Goal: Task Accomplishment & Management: Use online tool/utility

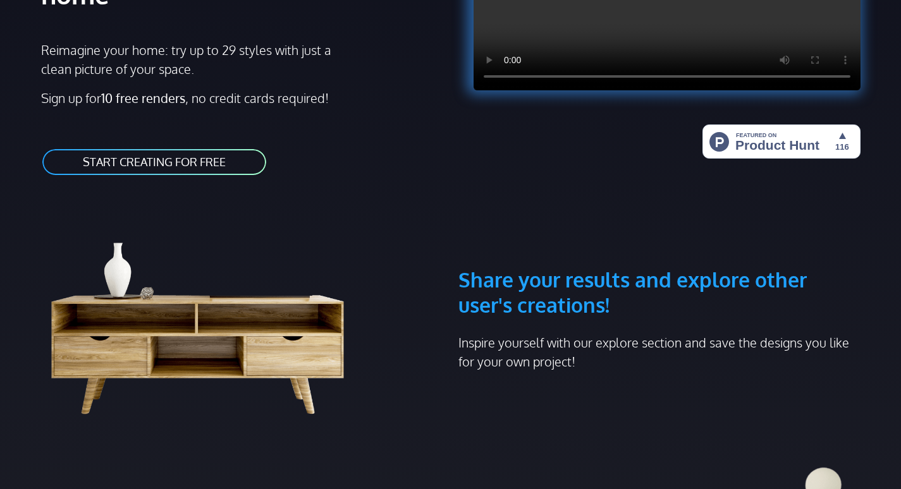
scroll to position [253, 0]
click at [174, 147] on link "START CREATING FOR FREE" at bounding box center [154, 161] width 226 height 28
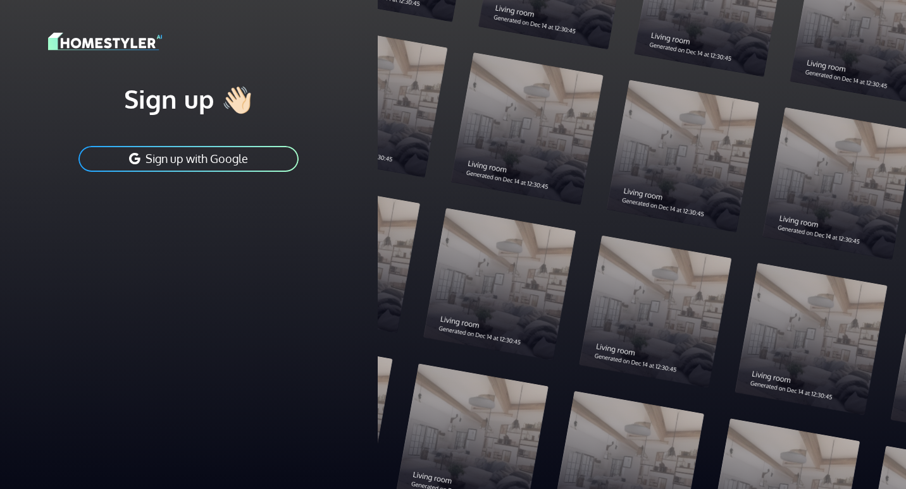
click at [226, 162] on button "Sign up with Google" at bounding box center [188, 159] width 223 height 28
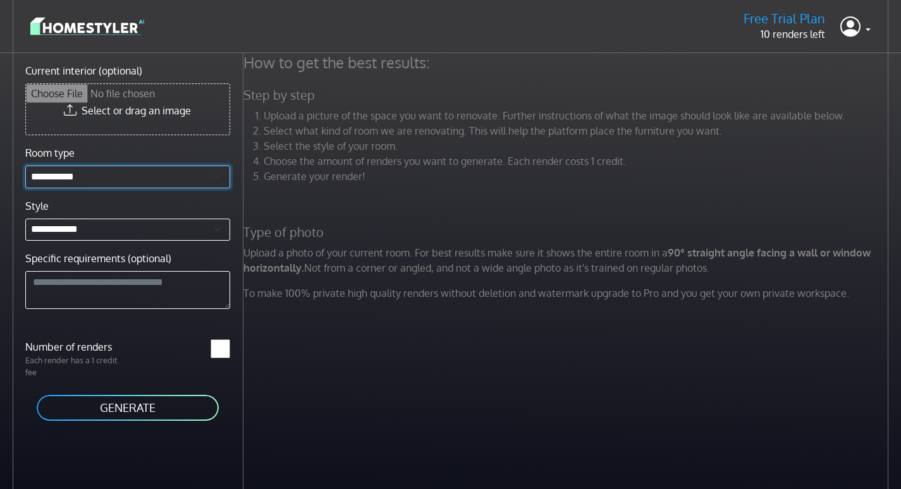
click at [129, 176] on select "**********" at bounding box center [127, 177] width 205 height 23
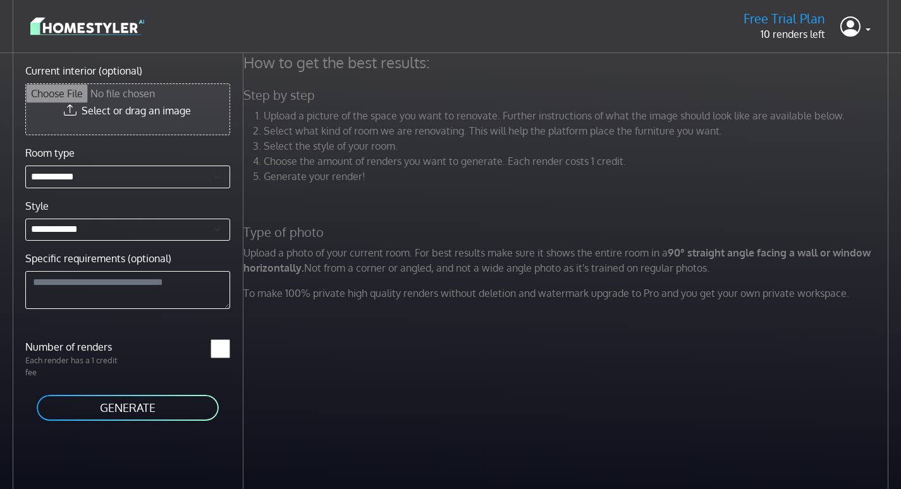
click at [135, 102] on input "Current interior (optional)" at bounding box center [128, 109] width 204 height 51
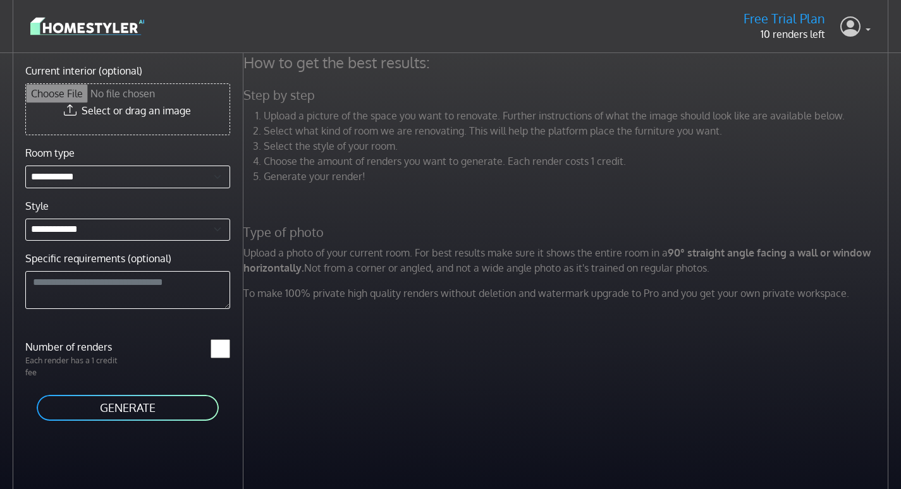
click at [863, 30] on link at bounding box center [855, 26] width 30 height 30
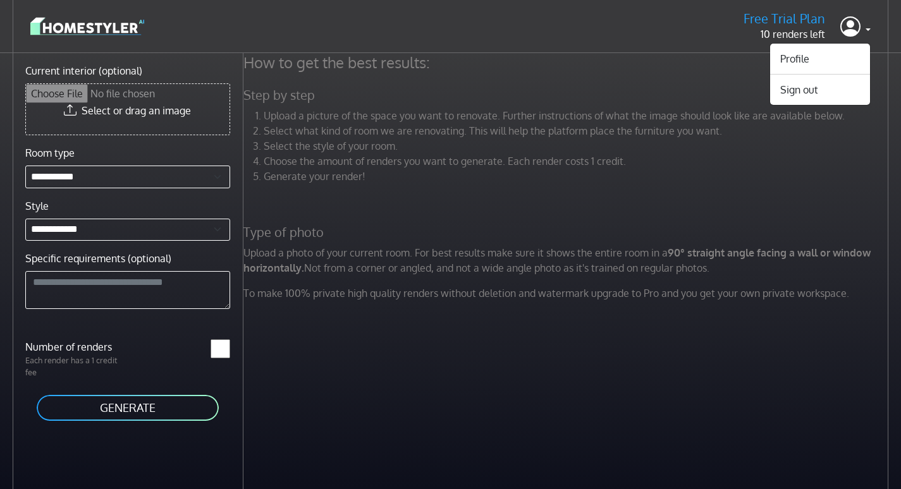
click at [539, 178] on li "Generate your render!" at bounding box center [578, 176] width 628 height 15
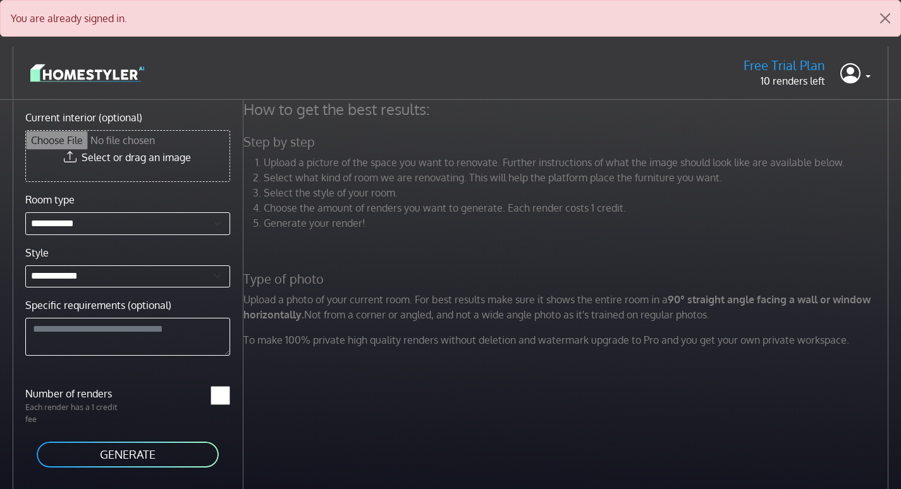
click at [794, 66] on h5 "Free Trial Plan" at bounding box center [785, 66] width 82 height 16
click at [787, 81] on p "10 renders left" at bounding box center [785, 80] width 82 height 15
